Goal: Information Seeking & Learning: Learn about a topic

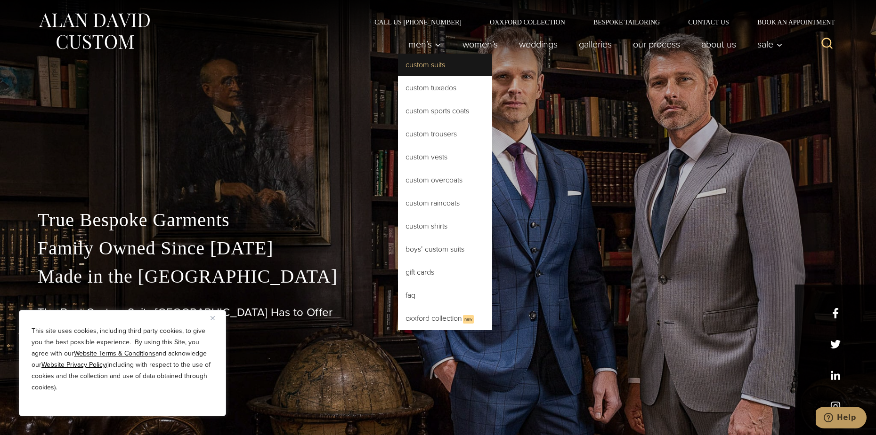
click at [414, 72] on link "Custom Suits" at bounding box center [445, 65] width 94 height 23
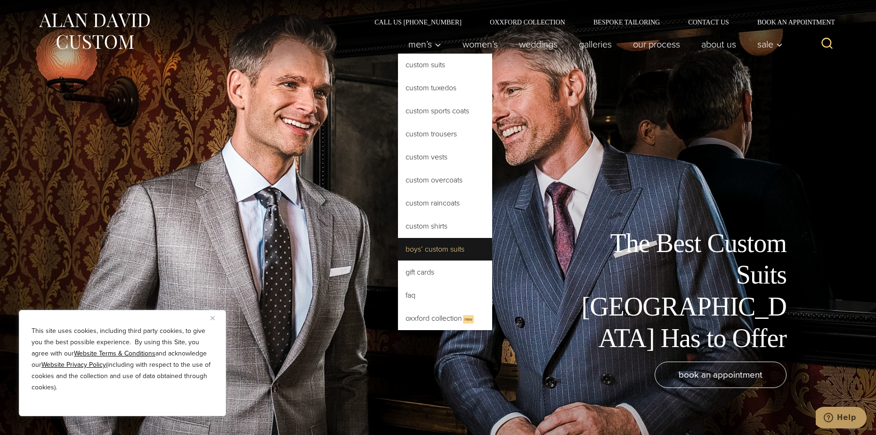
click at [421, 260] on link "Boys’ Custom Suits" at bounding box center [445, 249] width 94 height 23
